Goal: Find specific page/section: Find specific page/section

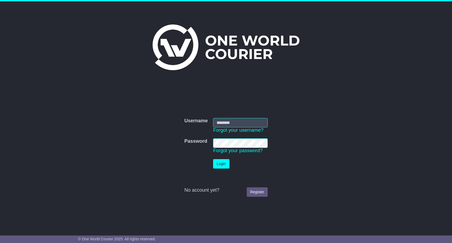
type input "*******"
click at [225, 163] on button "Login" at bounding box center [221, 163] width 16 height 9
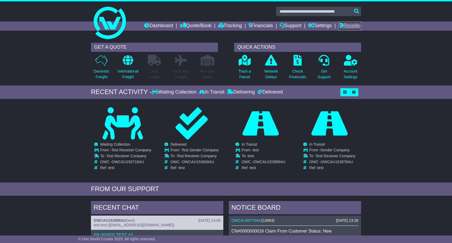
click at [347, 28] on link "Reseller" at bounding box center [349, 26] width 23 height 9
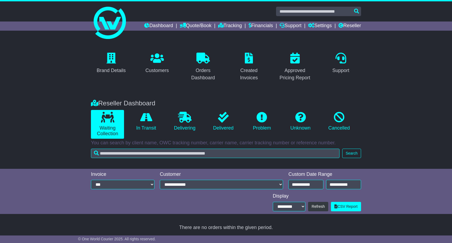
scroll to position [1, 0]
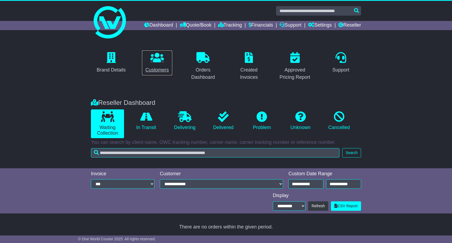
click at [159, 68] on div "Customers" at bounding box center [156, 69] width 23 height 7
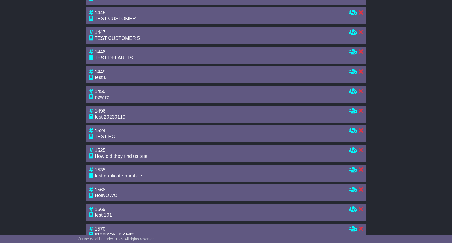
scroll to position [300, 0]
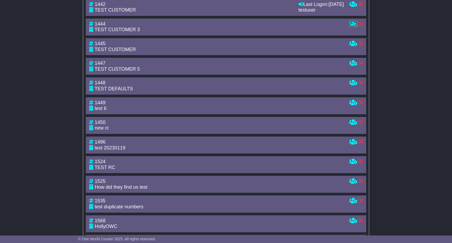
click at [352, 26] on icon at bounding box center [353, 23] width 8 height 5
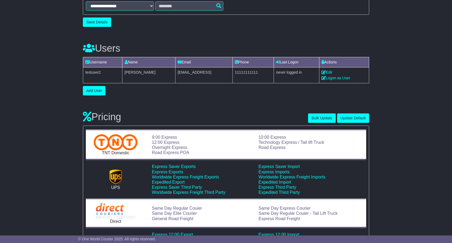
scroll to position [284, 0]
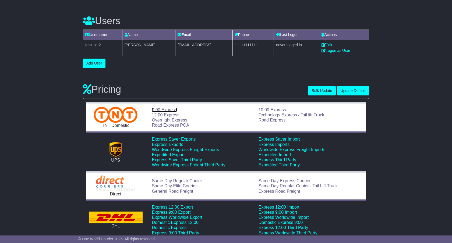
click at [166, 108] on link "9:00 Express" at bounding box center [164, 110] width 25 height 5
